Goal: Task Accomplishment & Management: Manage account settings

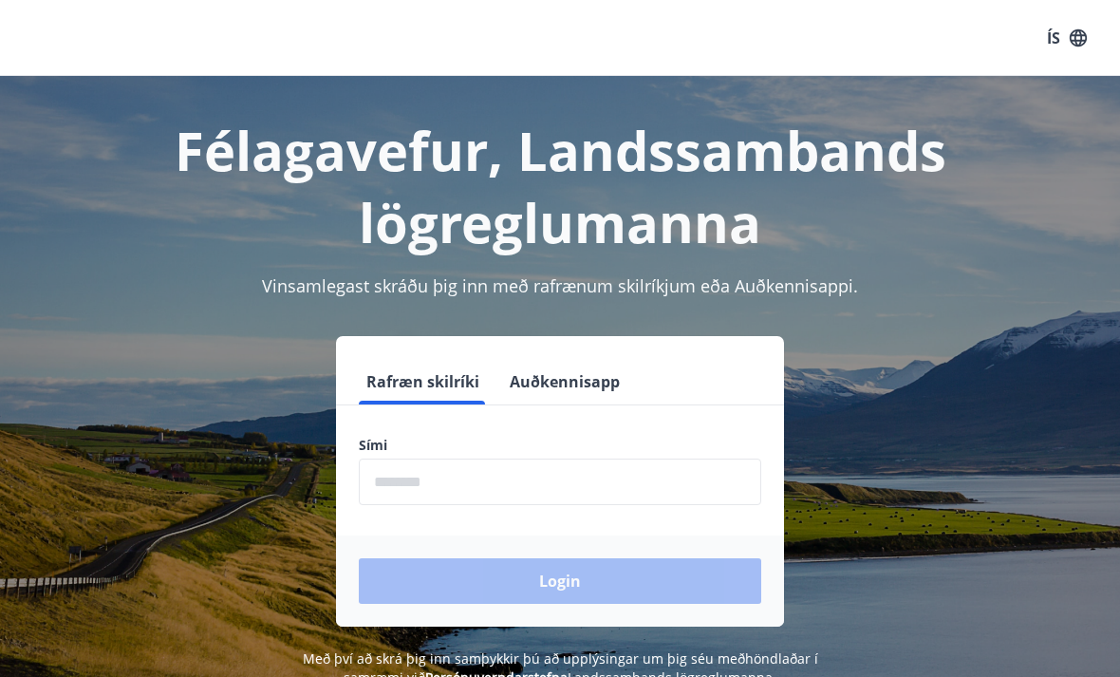
click at [670, 481] on input "phone" at bounding box center [560, 481] width 402 height 47
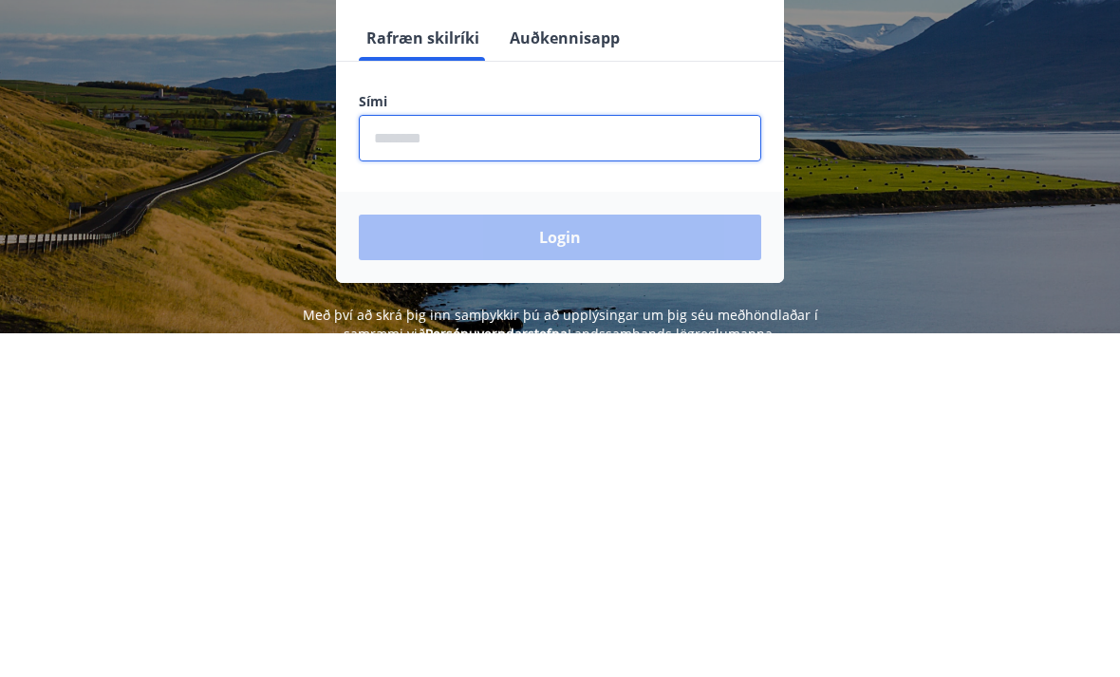
type input "********"
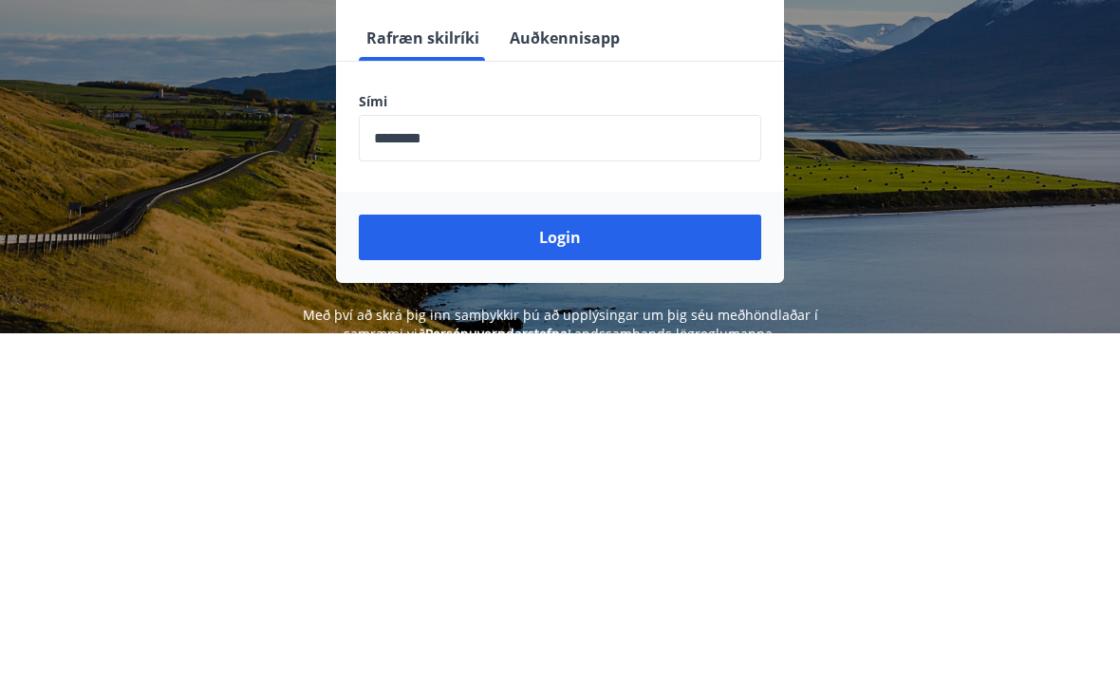
scroll to position [294, 0]
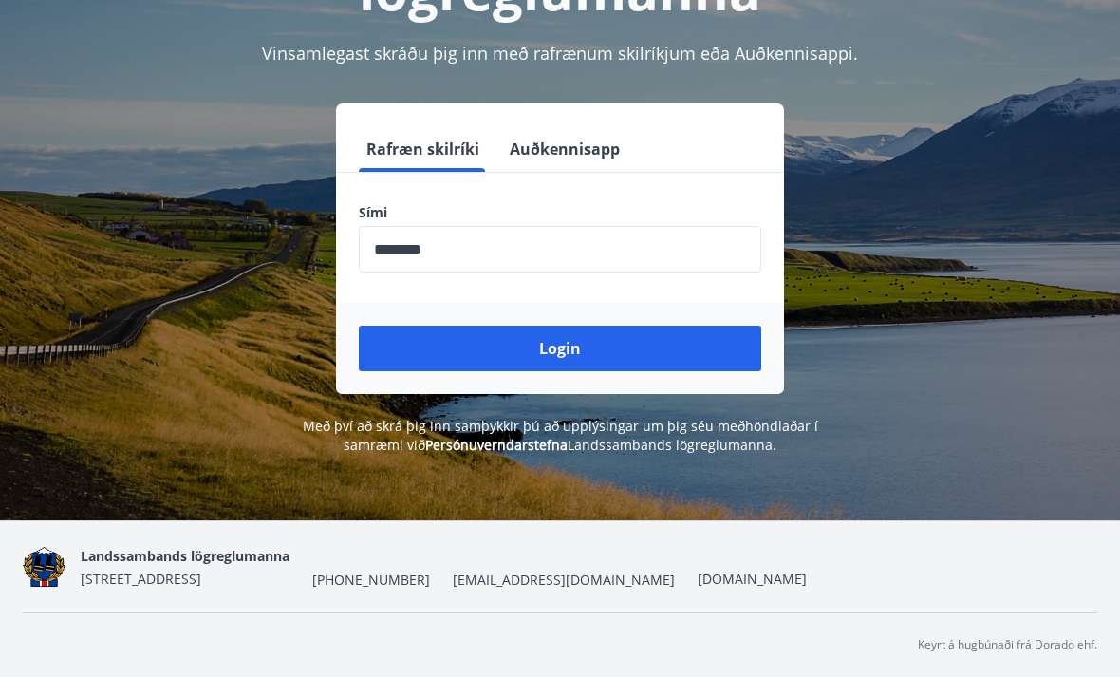
click at [661, 326] on button "Login" at bounding box center [560, 349] width 402 height 46
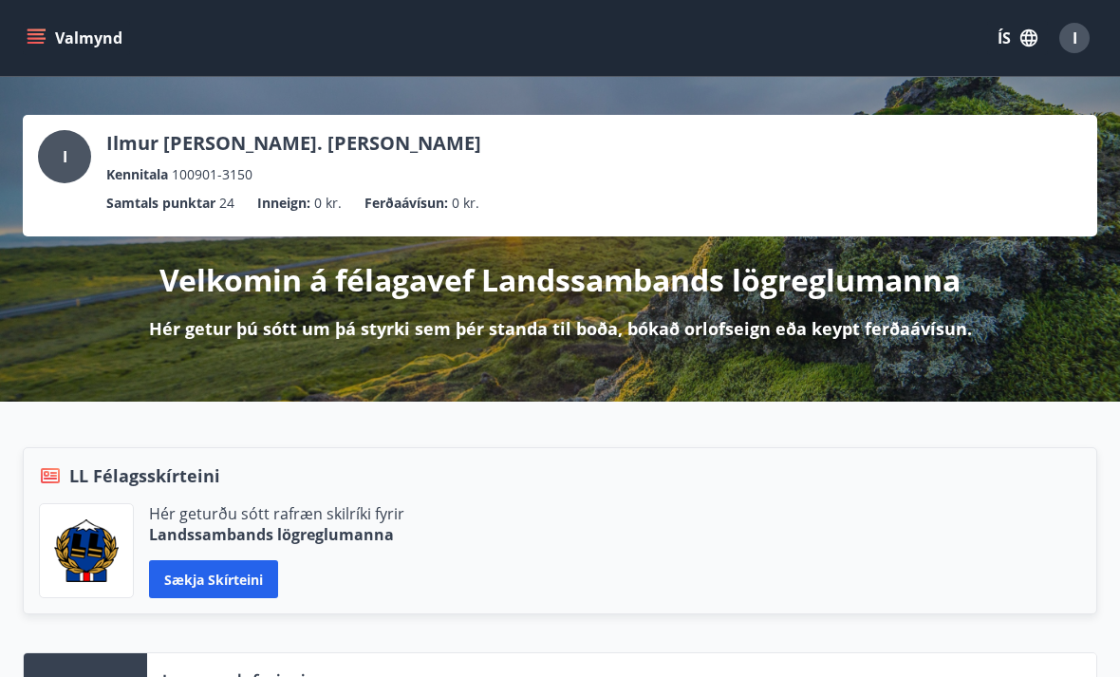
click at [31, 27] on button "Valmynd" at bounding box center [76, 38] width 107 height 34
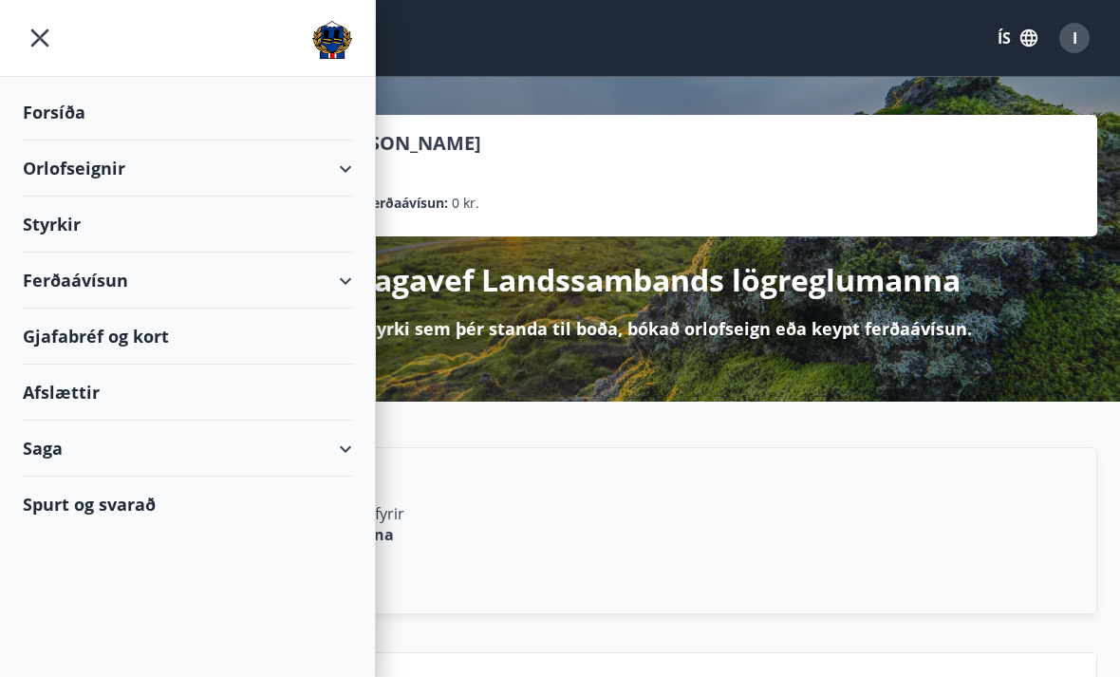
click at [346, 320] on div "Gjafabréf og kort" at bounding box center [187, 336] width 329 height 56
